Goal: Navigation & Orientation: Understand site structure

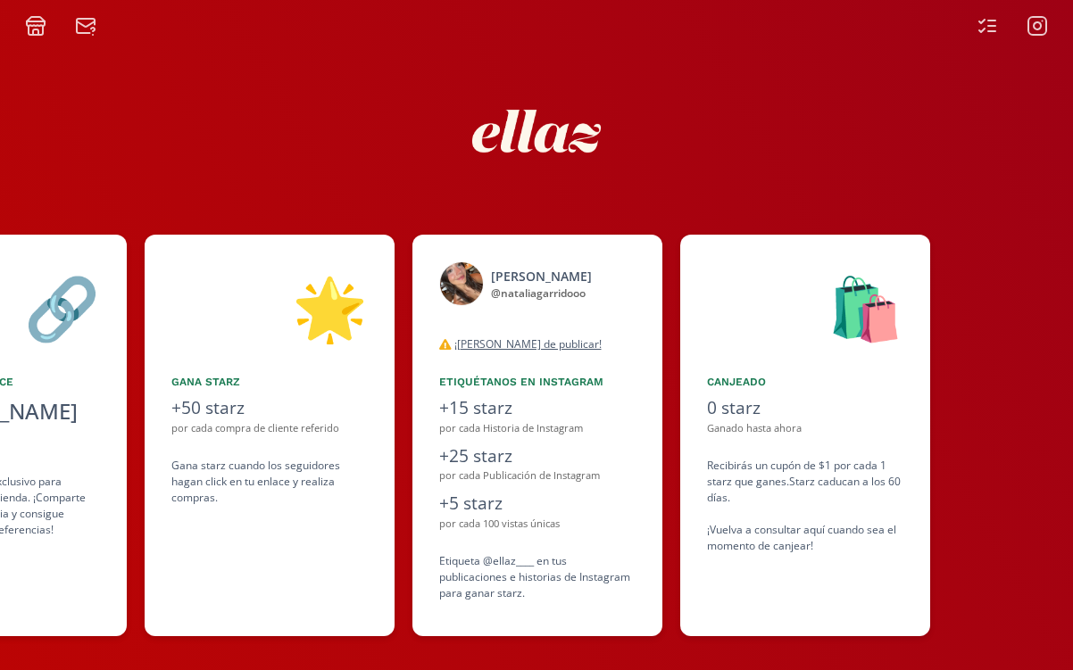
scroll to position [0, 803]
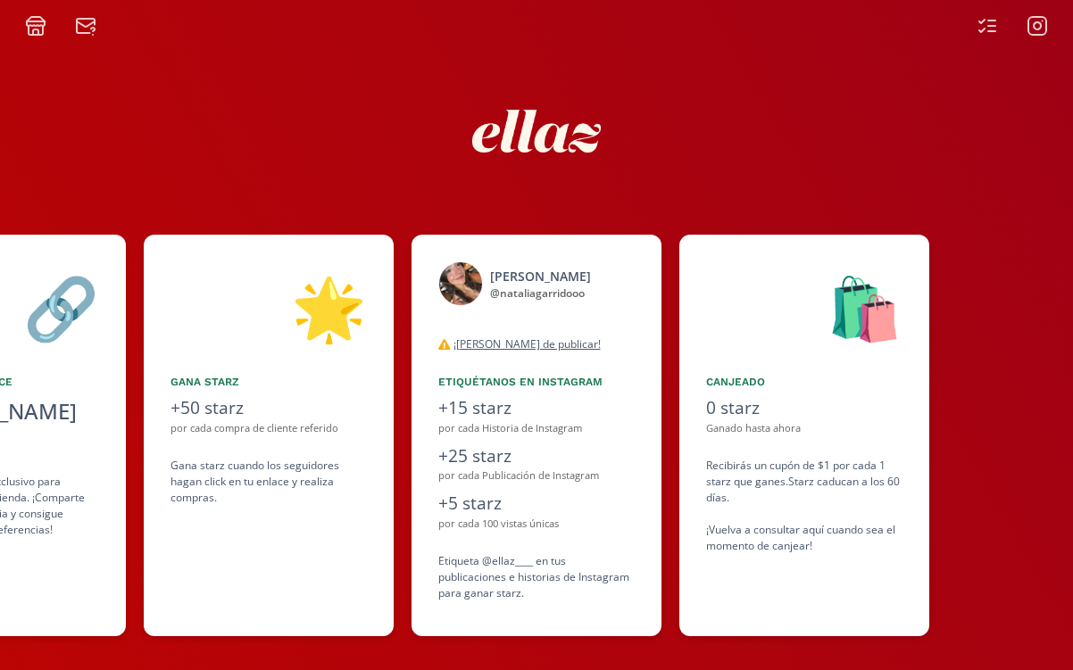
click at [291, 402] on div "+50 starz" at bounding box center [268, 408] width 196 height 26
click at [985, 25] on icon at bounding box center [986, 25] width 21 height 21
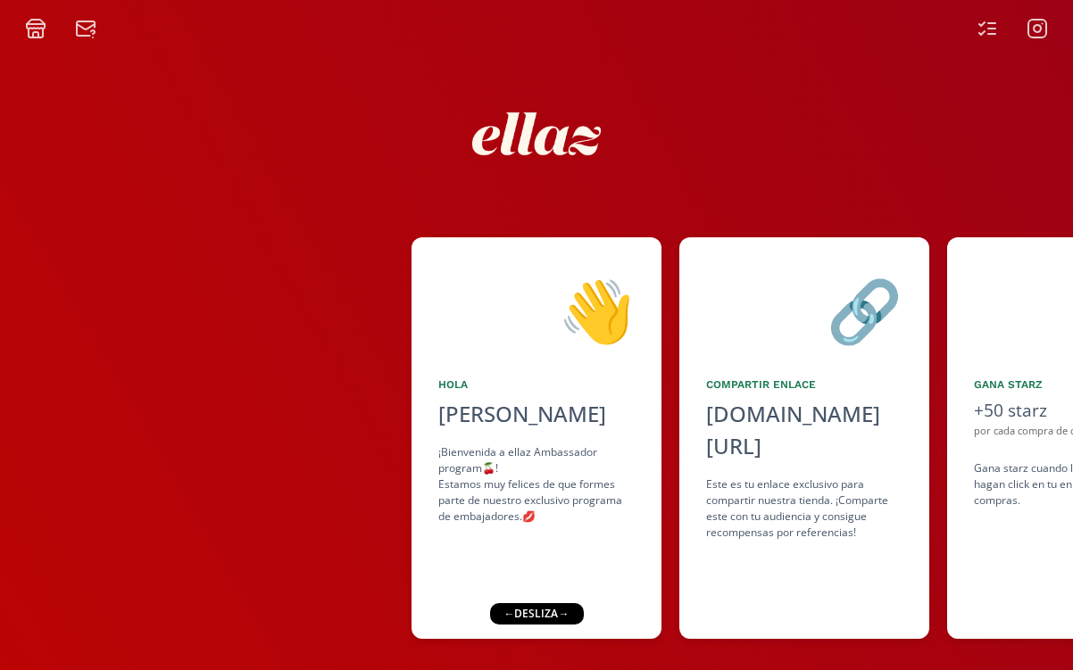
click at [40, 29] on icon at bounding box center [35, 28] width 21 height 21
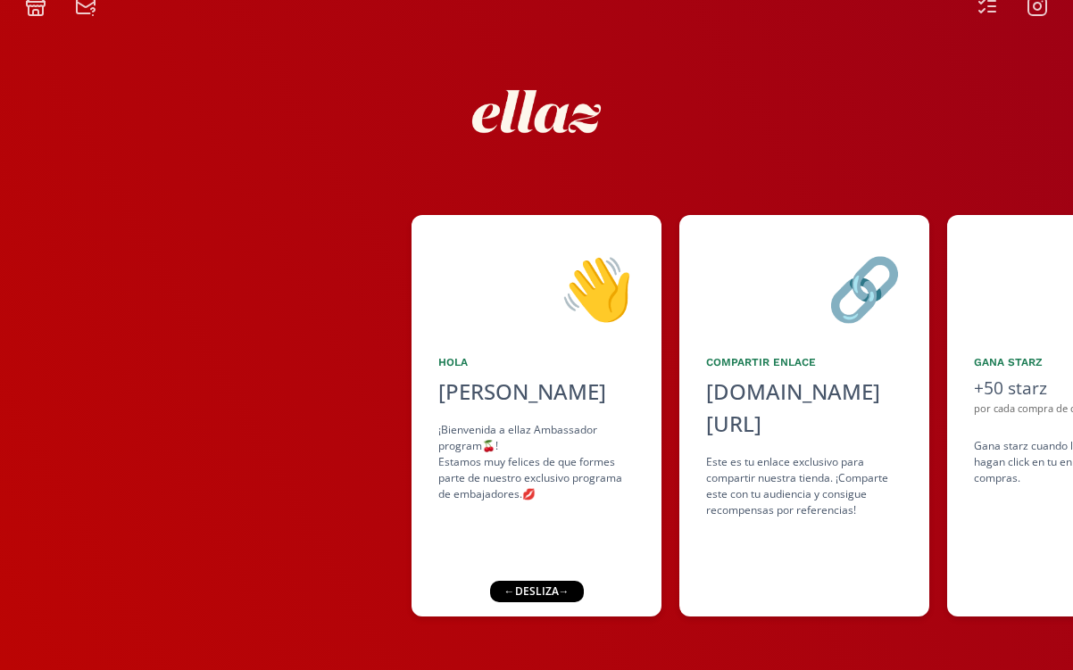
click at [528, 595] on div "← desliza →" at bounding box center [536, 591] width 94 height 21
